Goal: Find specific page/section: Find specific page/section

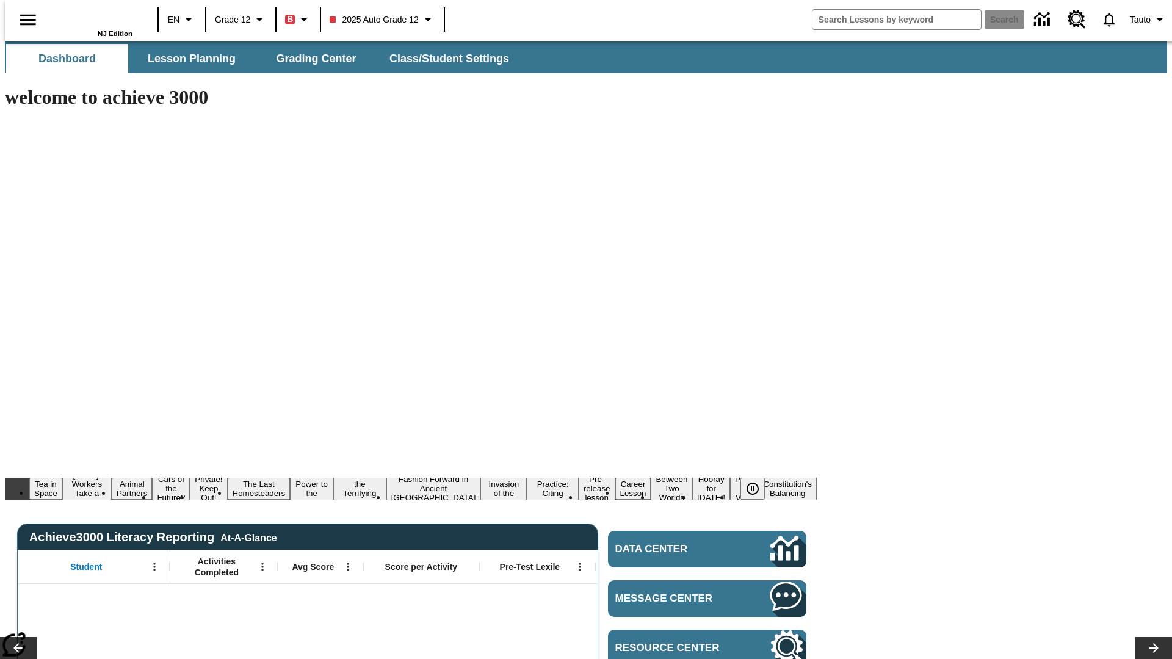
type input "-1"
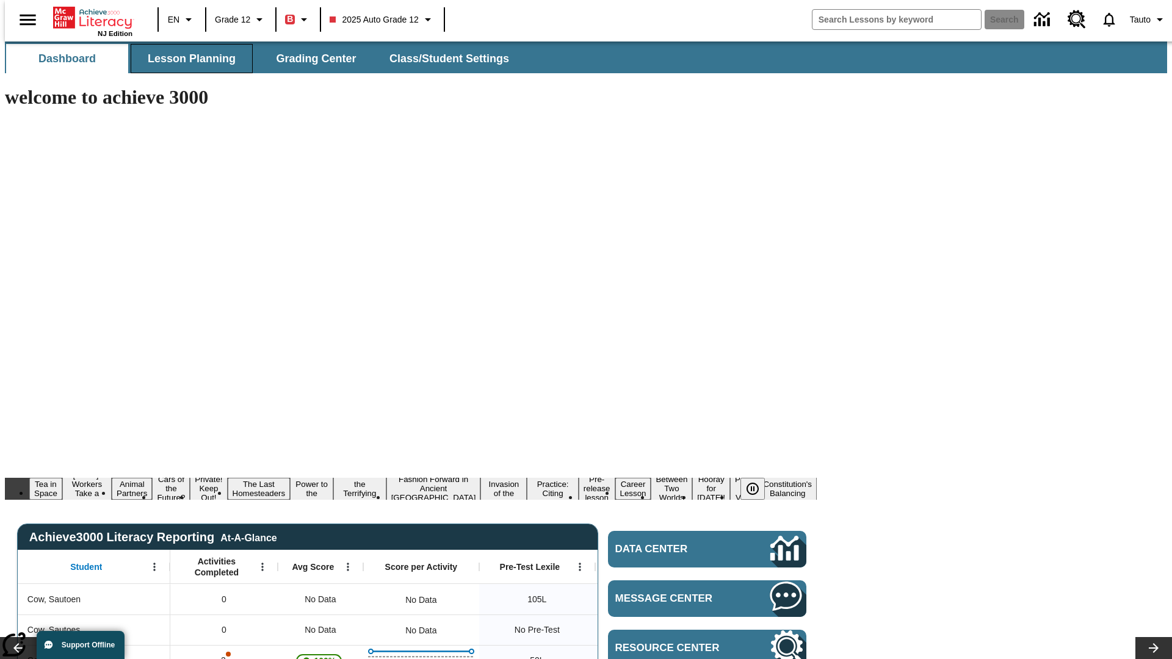
click at [187, 59] on span "Lesson Planning" at bounding box center [192, 59] width 88 height 14
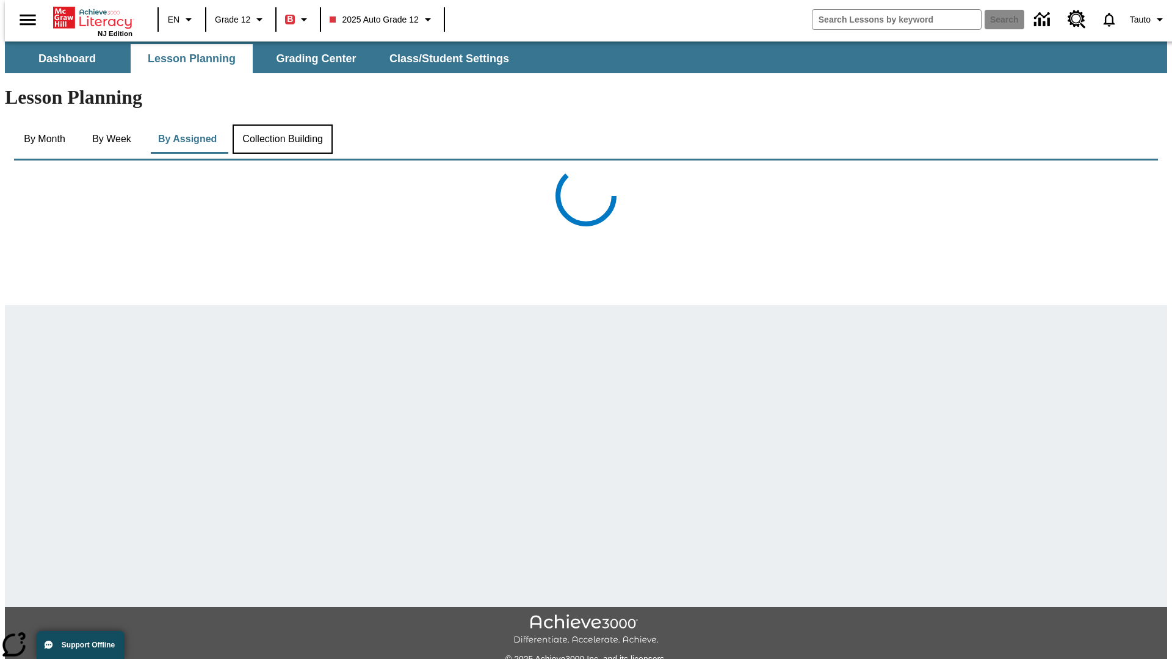
click at [281, 125] on button "Collection Building" at bounding box center [283, 139] width 100 height 29
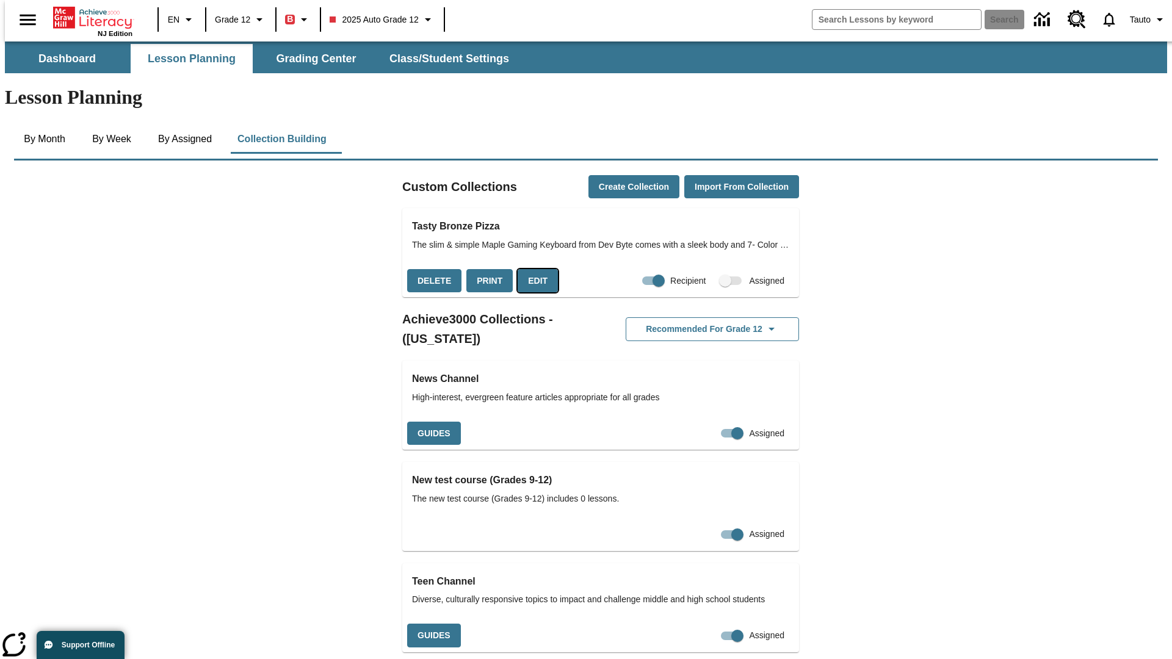
click at [533, 269] on button "Edit" at bounding box center [538, 281] width 40 height 24
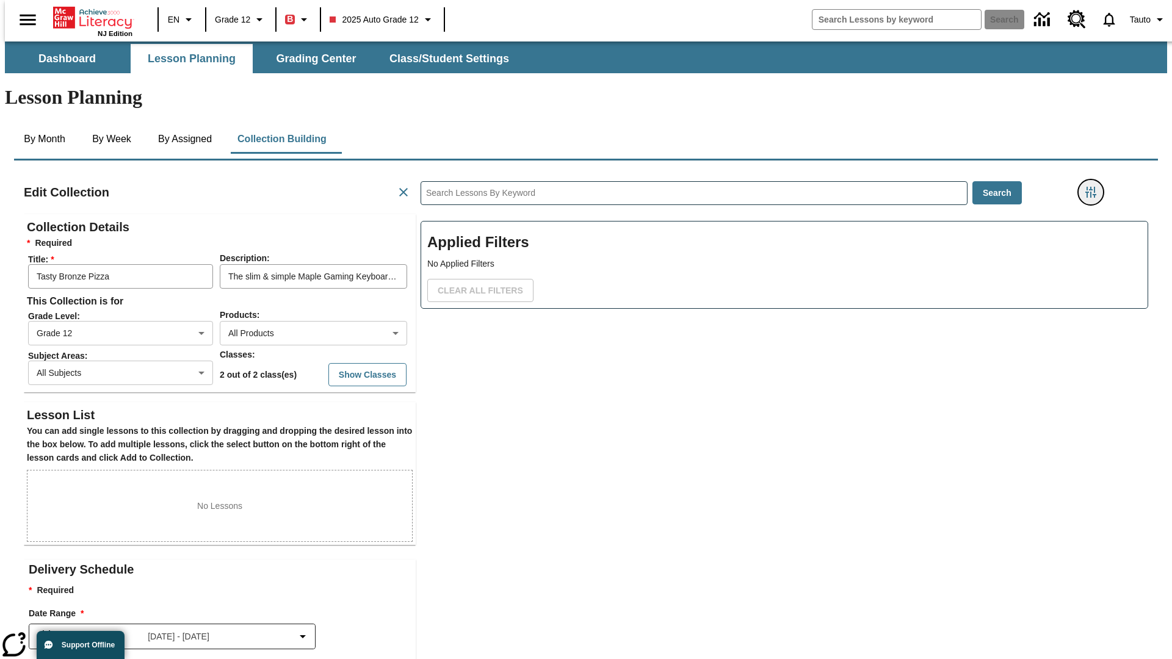
click at [1094, 187] on icon "Filters Side menu" at bounding box center [1090, 192] width 11 height 11
click at [879, 150] on body "Skip to main content NJ Edition EN Grade 12 B 2025 Auto Grade 12 Search 0 Tauto…" at bounding box center [586, 424] width 1162 height 765
